Goal: Information Seeking & Learning: Understand process/instructions

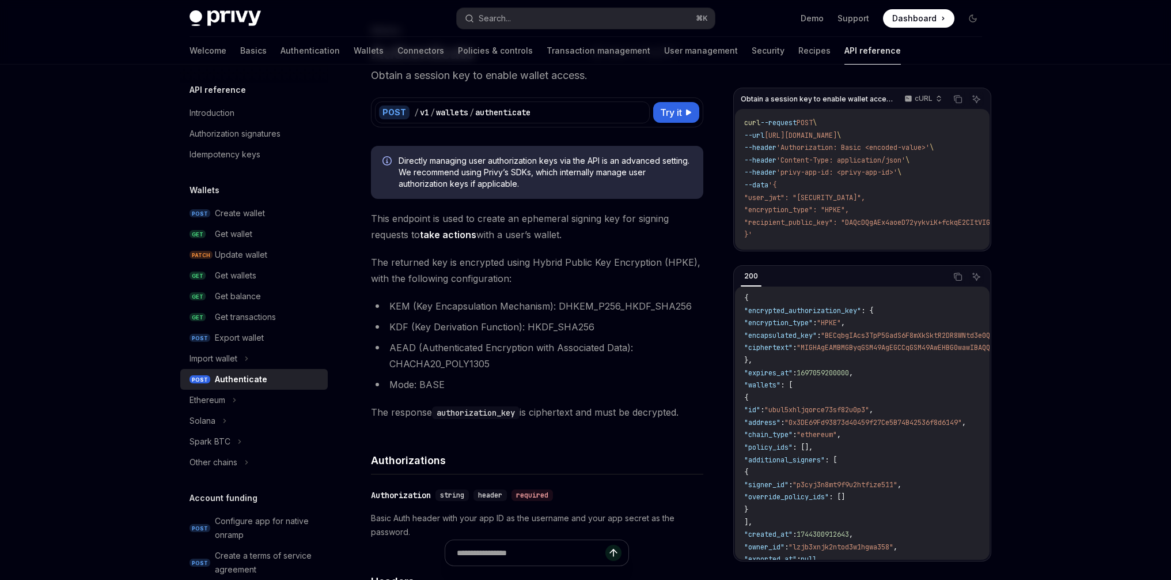
click at [526, 320] on li "KDF (Key Derivation Function): HKDF_SHA256" at bounding box center [537, 327] width 332 height 16
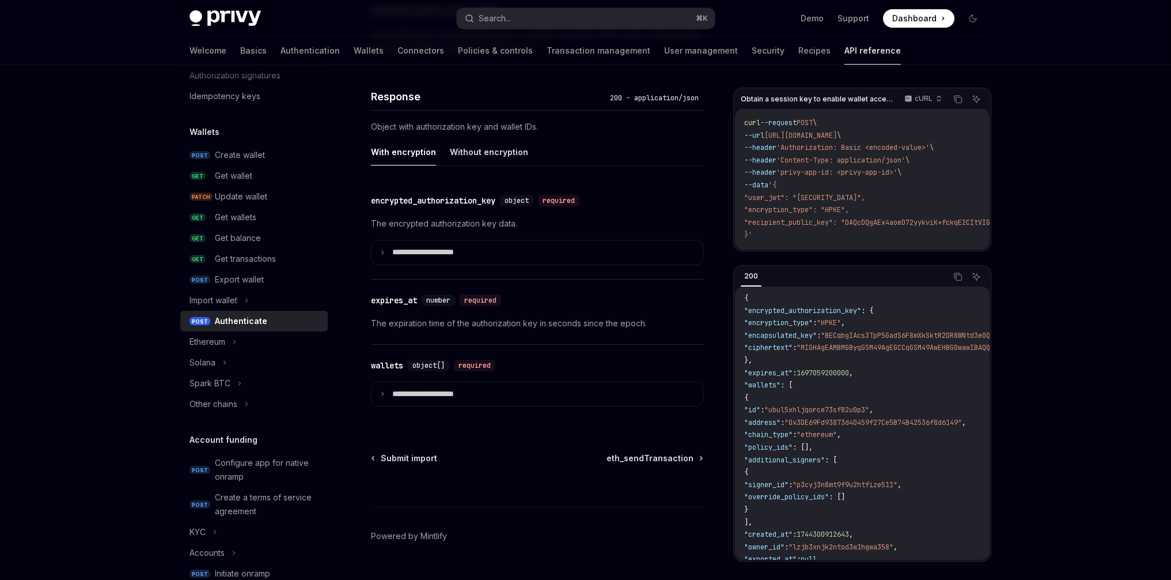
scroll to position [961, 0]
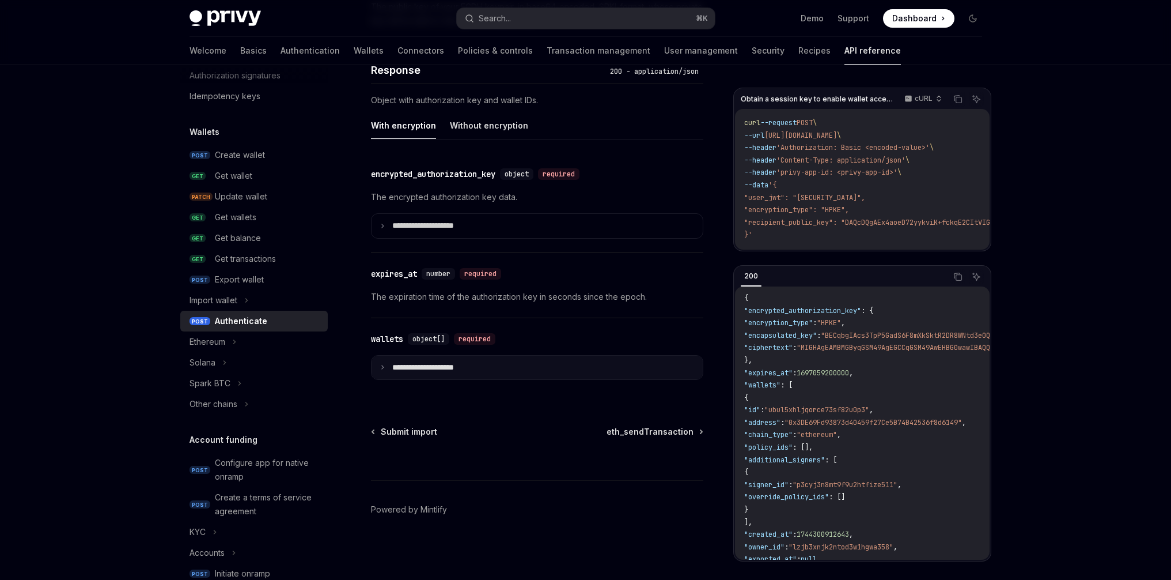
click at [383, 370] on summary "**********" at bounding box center [537, 368] width 331 height 24
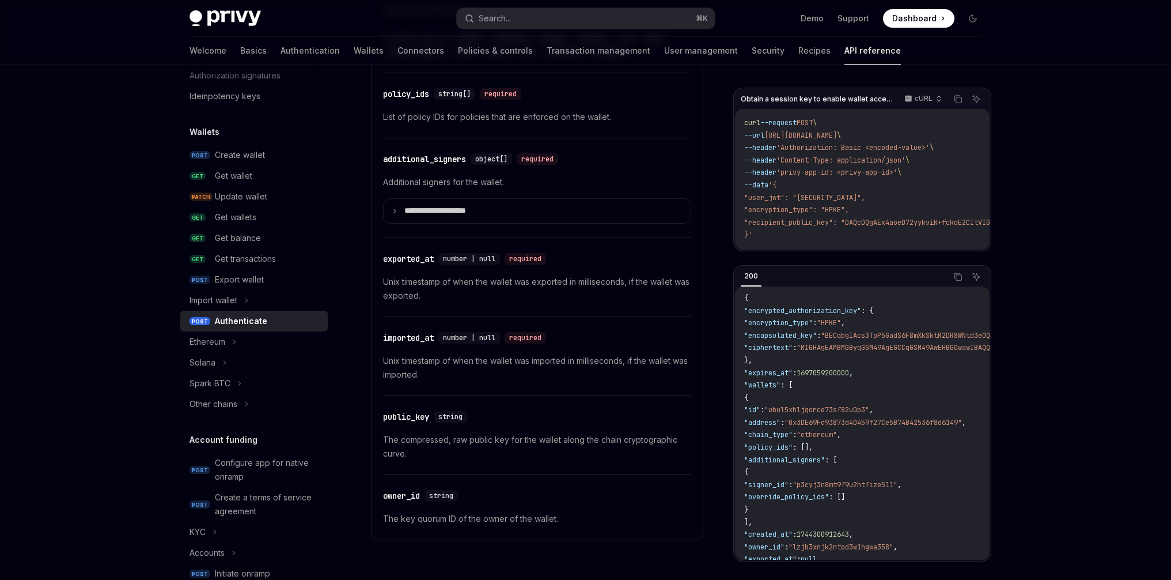
scroll to position [1743, 0]
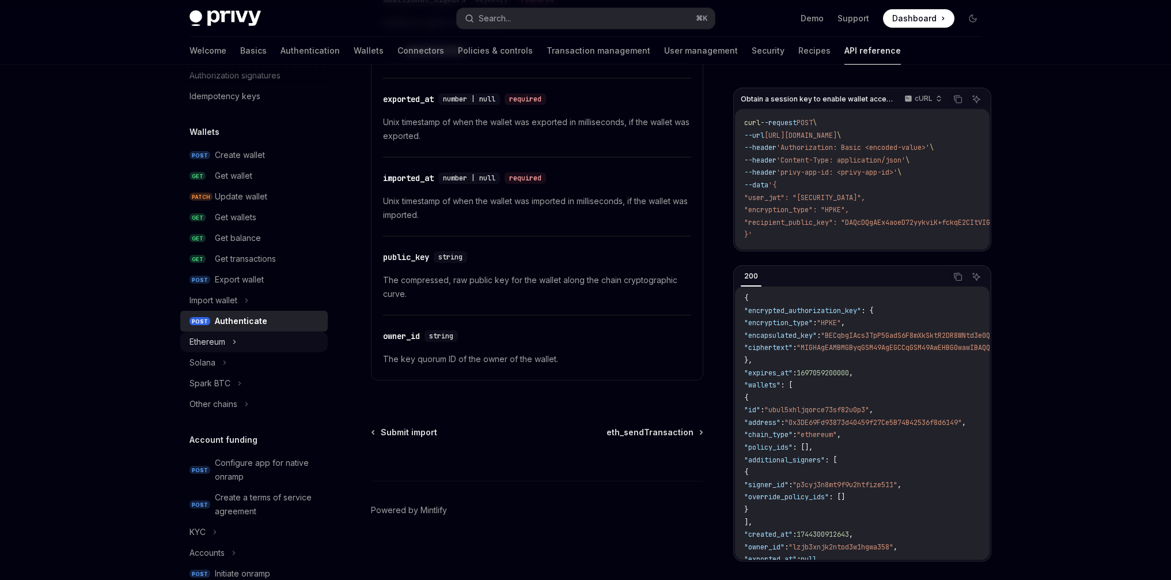
click at [237, 341] on div "Ethereum" at bounding box center [254, 341] width 148 height 21
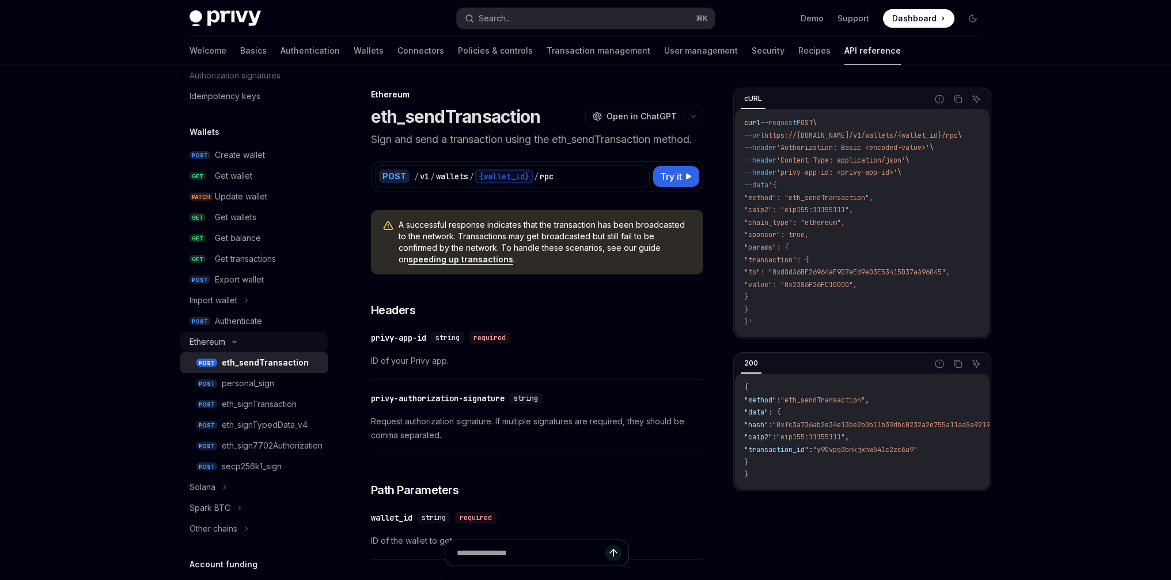
click at [240, 342] on icon at bounding box center [235, 341] width 14 height 5
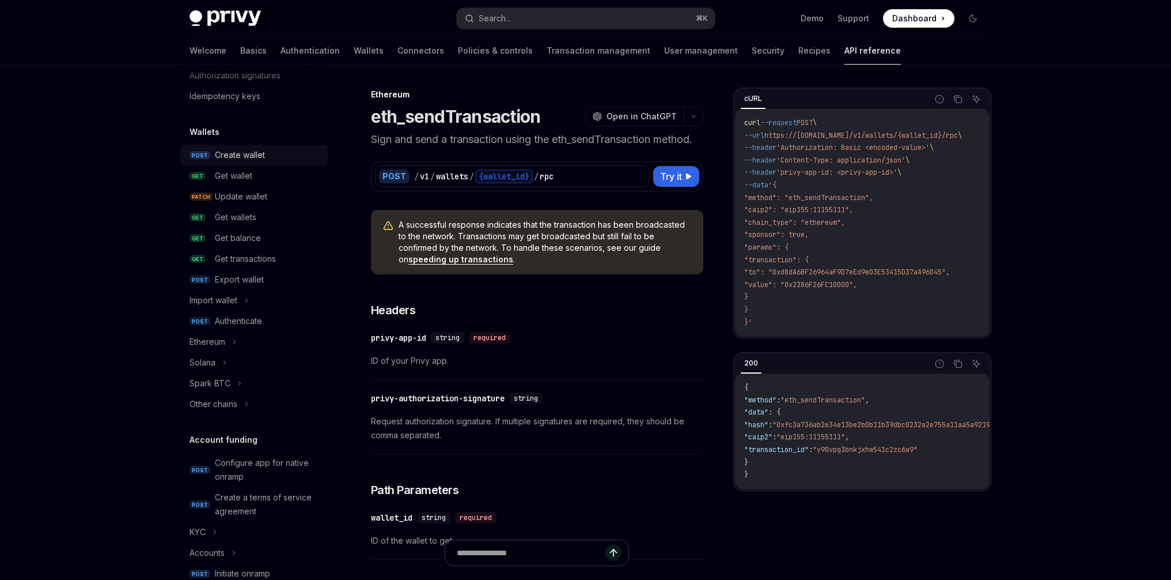
click at [261, 148] on div "Create wallet" at bounding box center [240, 155] width 50 height 14
type textarea "*"
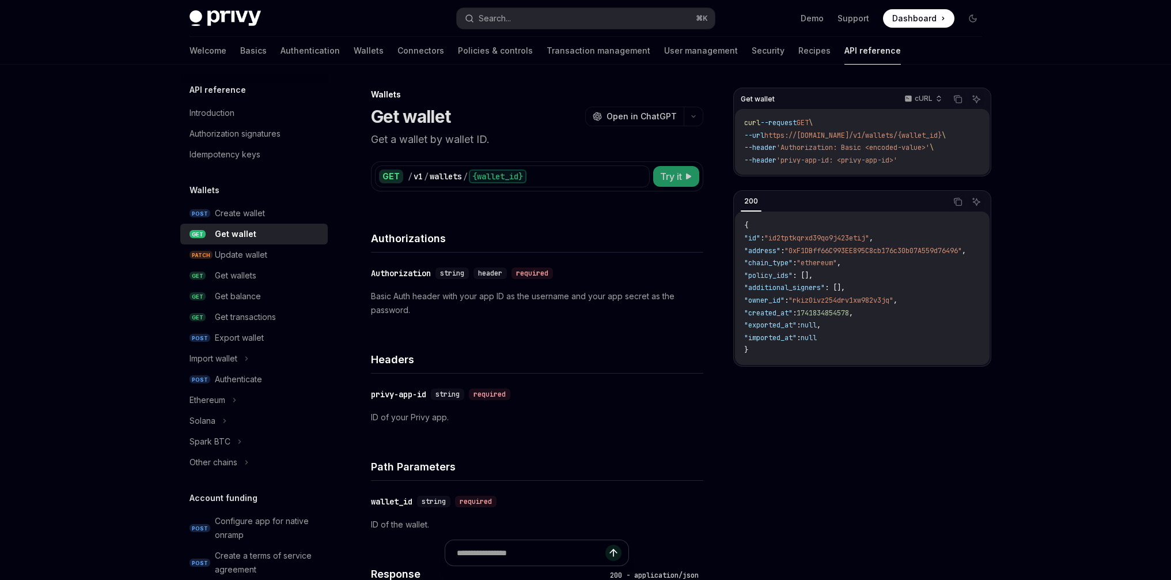
click at [684, 177] on button "Try it" at bounding box center [676, 176] width 46 height 21
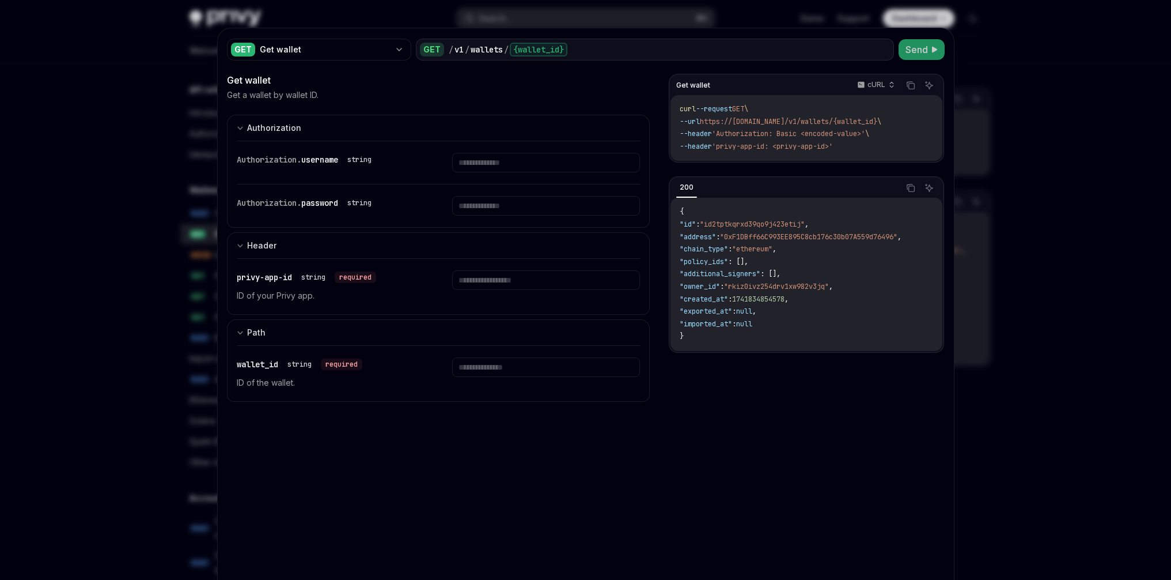
click at [926, 44] on button "Send" at bounding box center [922, 49] width 46 height 21
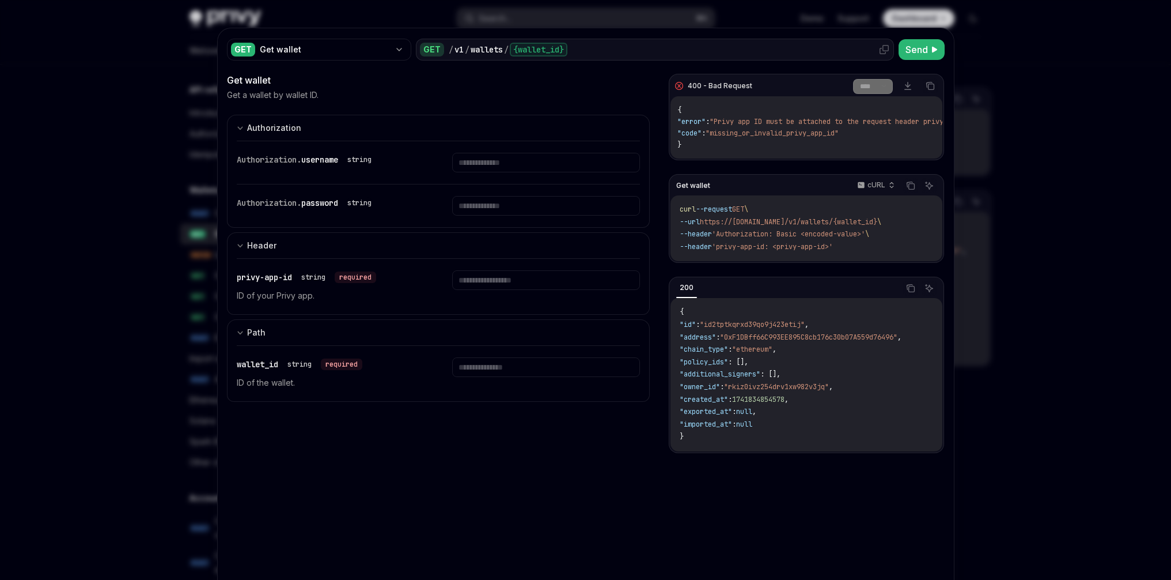
click at [552, 49] on div "{wallet_id}" at bounding box center [539, 50] width 58 height 14
click at [596, 53] on div "/ v1 / wallets / {wallet_id}" at bounding box center [669, 50] width 441 height 14
click at [1008, 56] on div at bounding box center [585, 290] width 1171 height 580
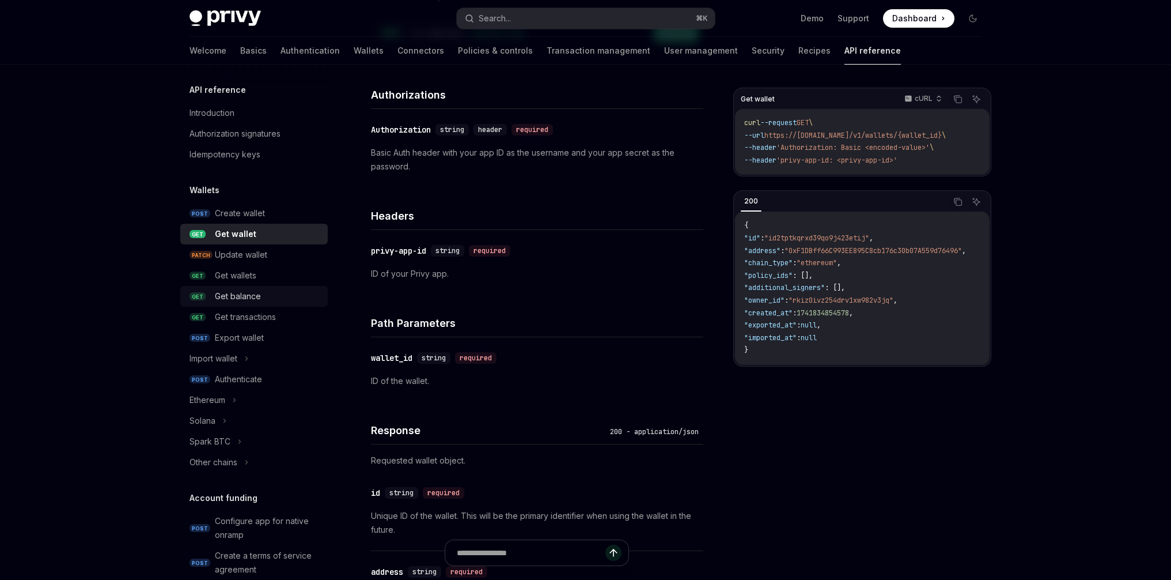
scroll to position [143, 0]
click at [258, 297] on div "Get balance" at bounding box center [238, 296] width 46 height 14
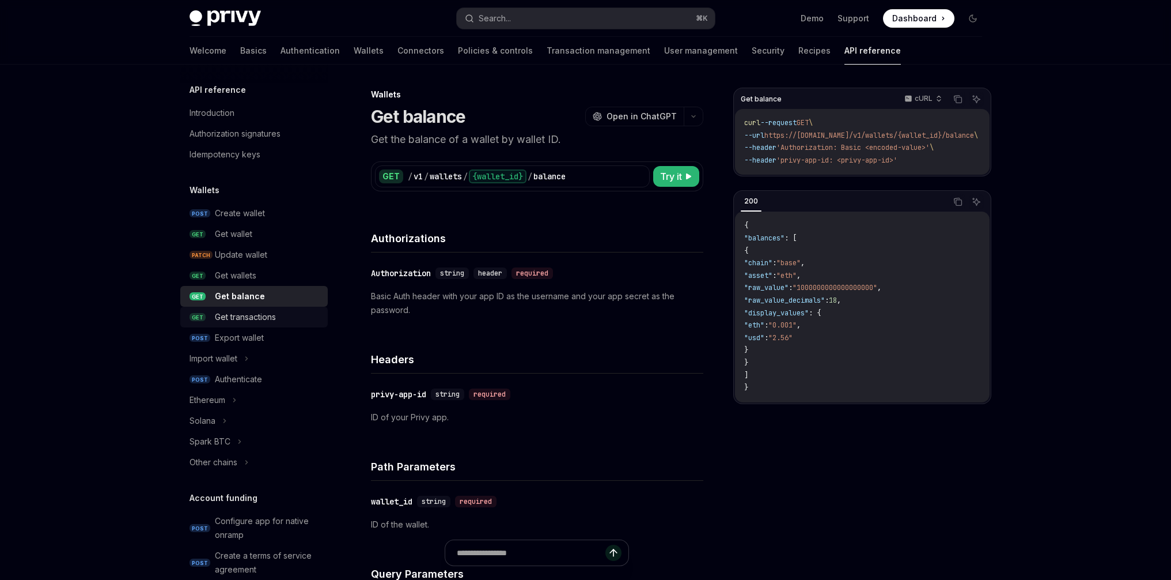
click at [248, 308] on link "GET Get transactions" at bounding box center [254, 317] width 148 height 21
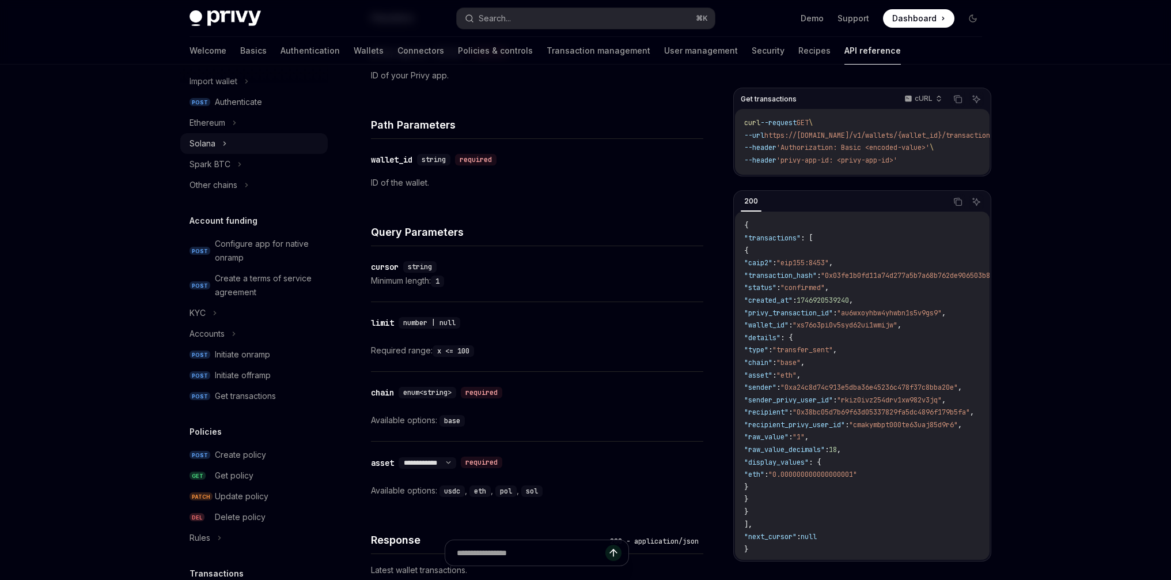
scroll to position [264, 0]
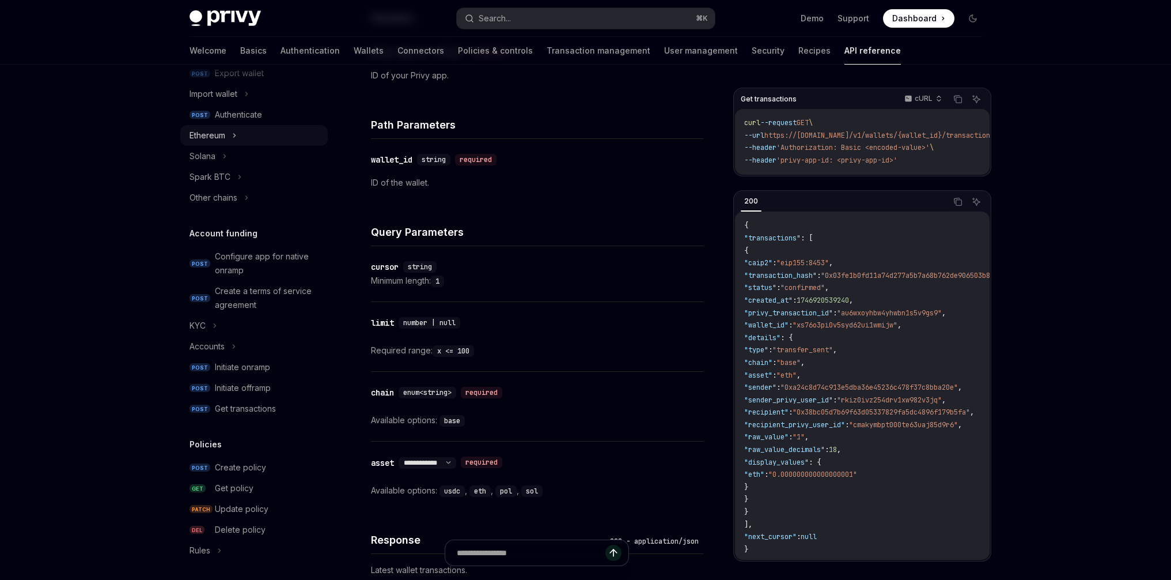
click at [225, 138] on div "Ethereum" at bounding box center [208, 135] width 36 height 14
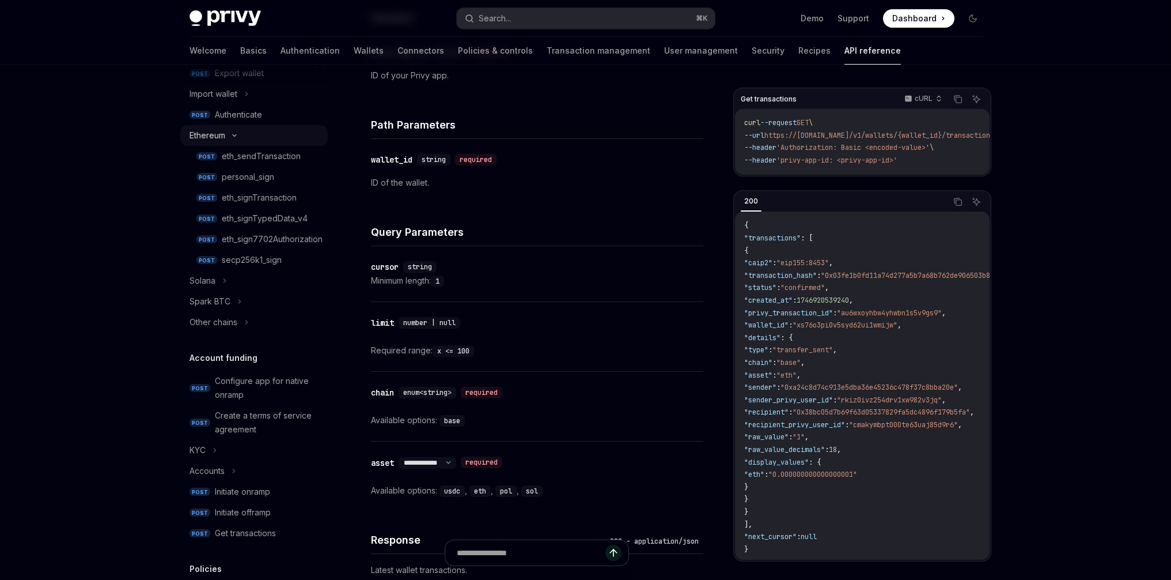
type textarea "*"
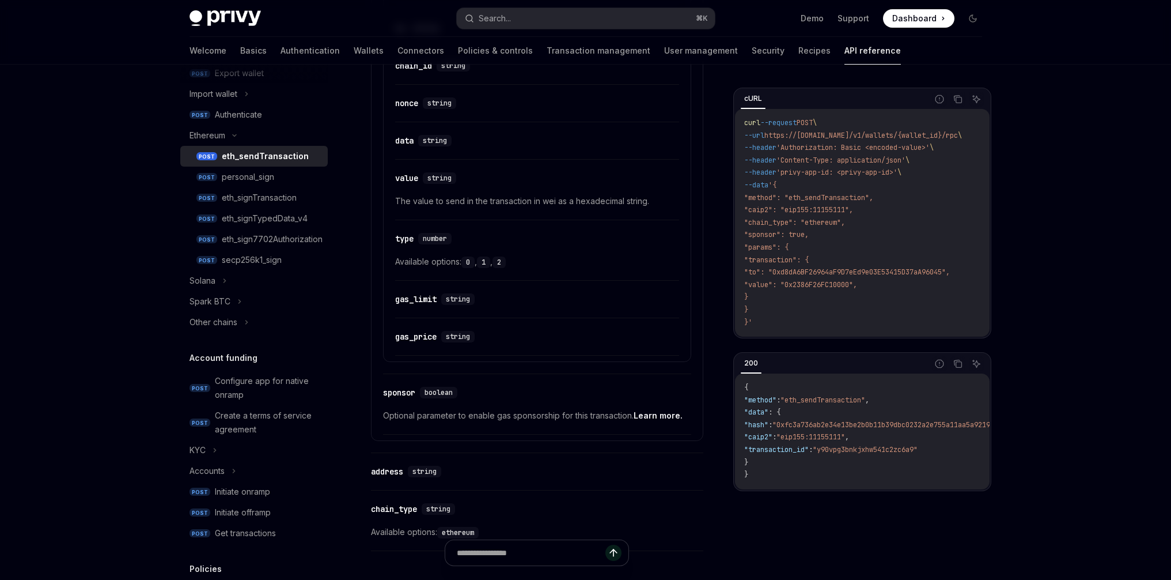
scroll to position [847, 0]
